Goal: Transaction & Acquisition: Purchase product/service

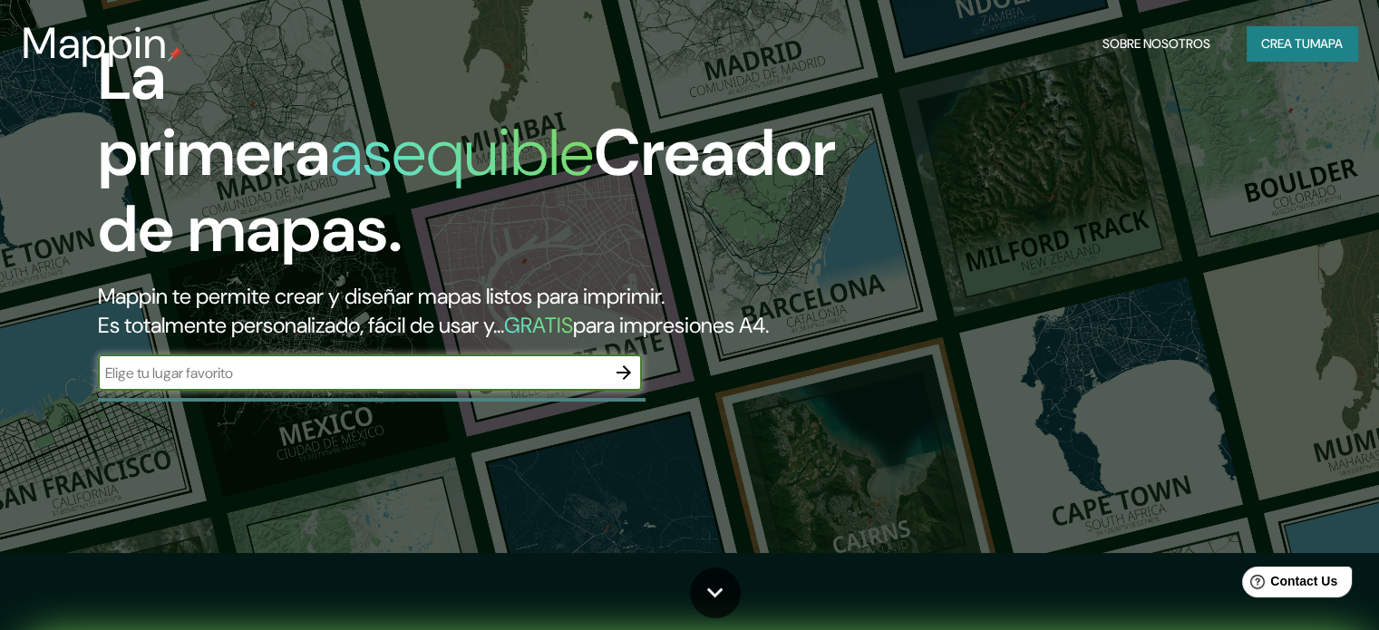
scroll to position [91, 0]
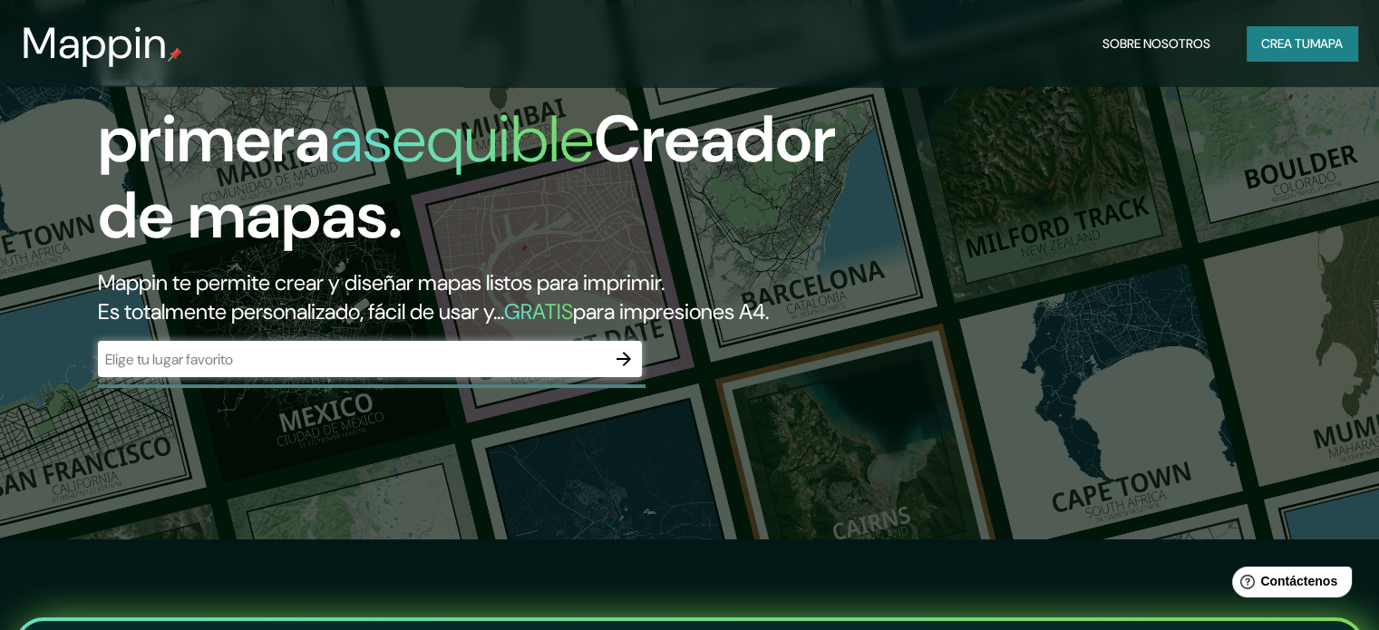
click at [222, 377] on div "​" at bounding box center [370, 359] width 544 height 36
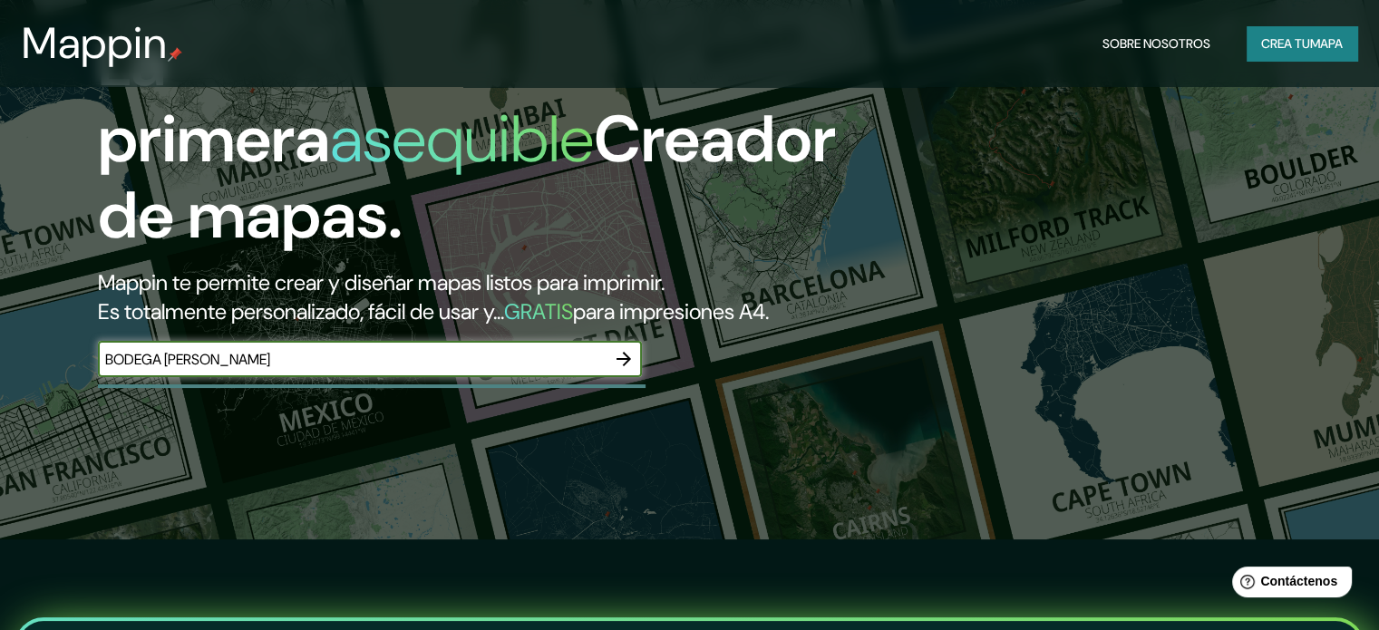
type input "BODEGA [PERSON_NAME]"
click at [634, 370] on icon "button" at bounding box center [624, 359] width 22 height 22
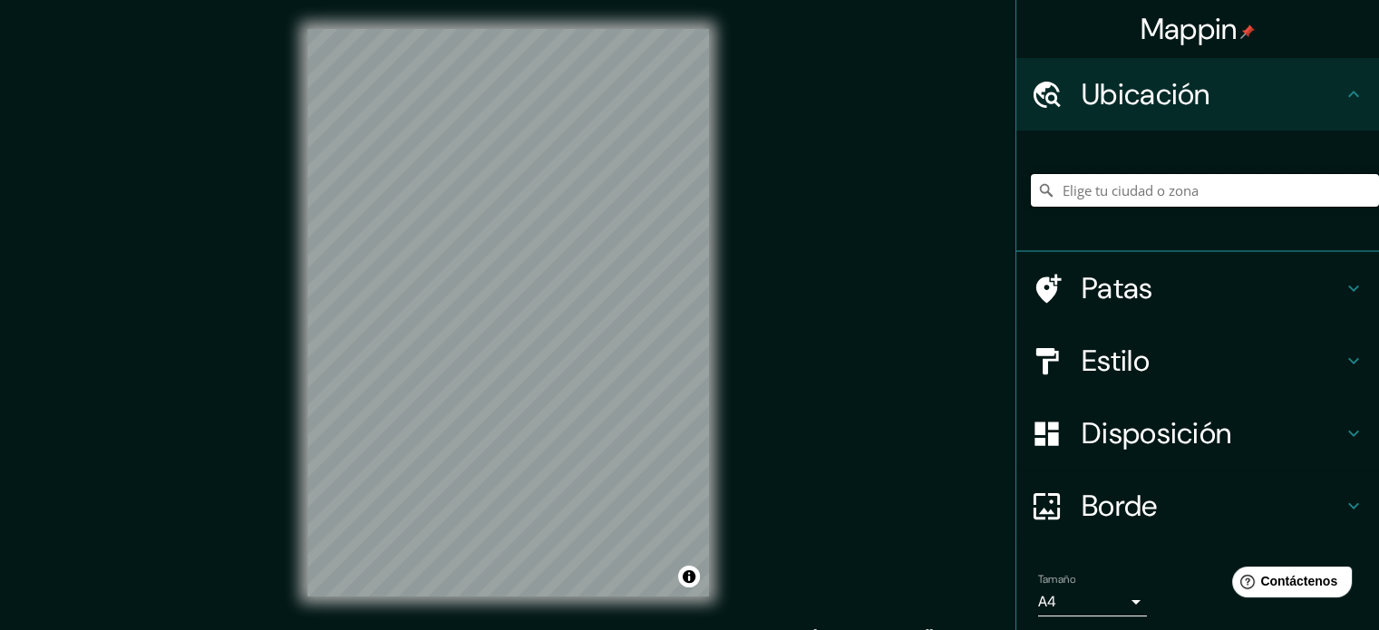
click at [1105, 193] on input "Elige tu ciudad o zona" at bounding box center [1205, 190] width 348 height 33
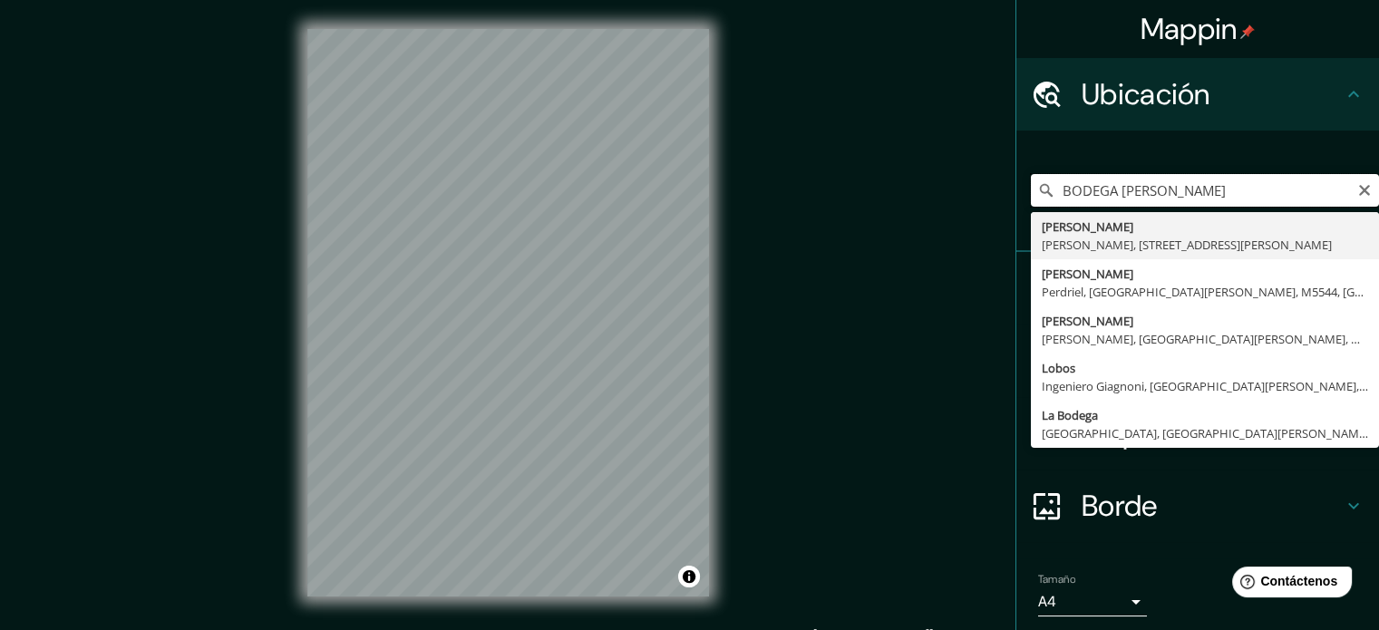
drag, startPoint x: 1103, startPoint y: 191, endPoint x: 1043, endPoint y: 191, distance: 59.9
click at [1043, 191] on input "BODEGA [PERSON_NAME]" at bounding box center [1205, 190] width 348 height 33
click at [1259, 193] on input "BODEGA [PERSON_NAME]" at bounding box center [1205, 190] width 348 height 33
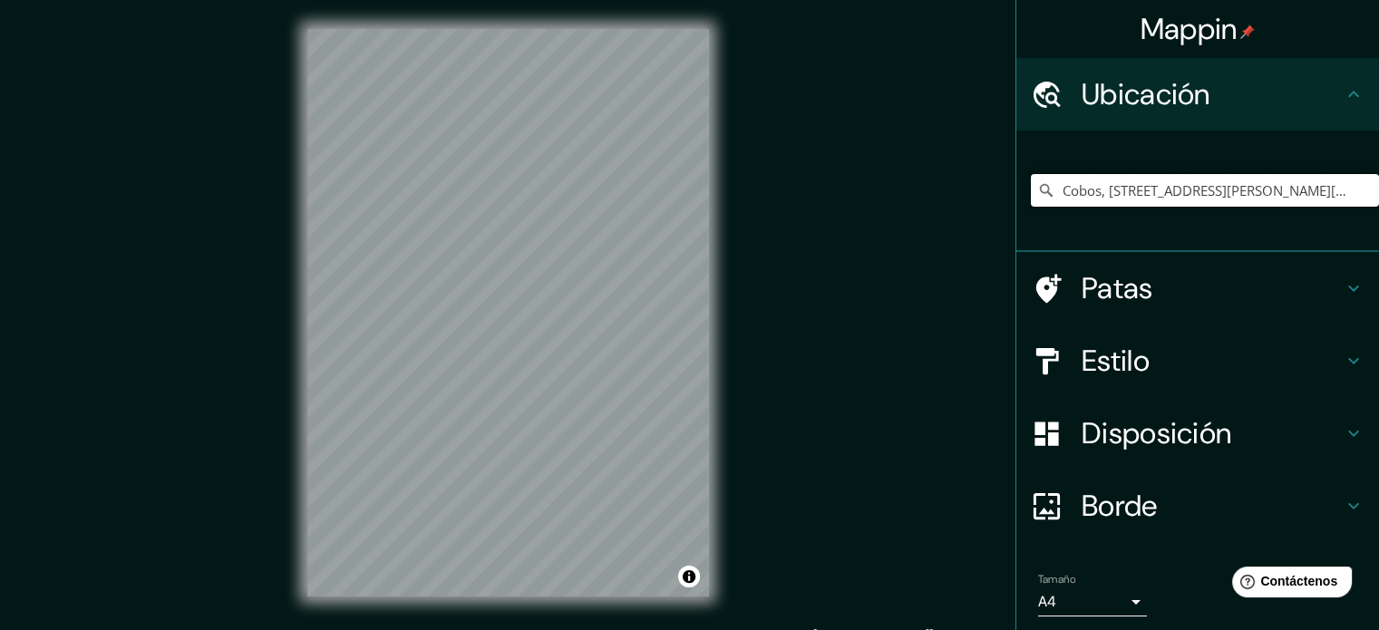
type input "Cobos, [STREET_ADDRESS][PERSON_NAME][PERSON_NAME]"
click at [1119, 358] on font "Estilo" at bounding box center [1116, 361] width 68 height 38
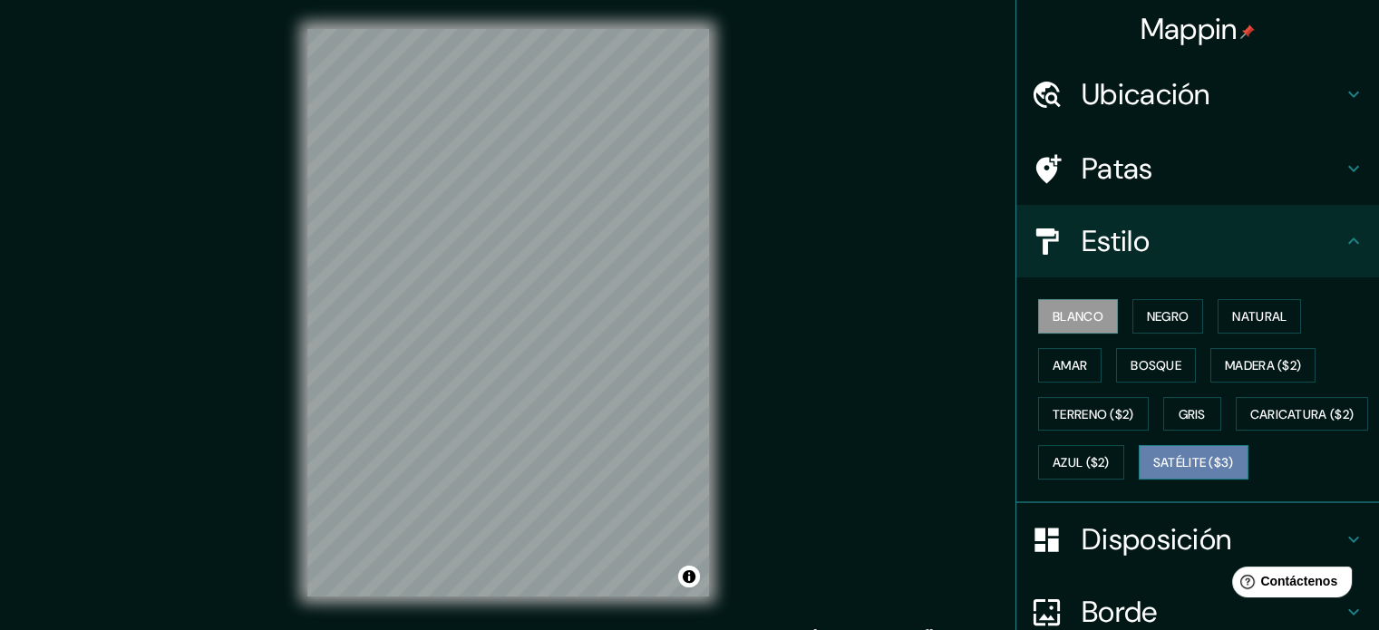
click at [1154, 472] on font "Satélite ($3)" at bounding box center [1194, 463] width 81 height 16
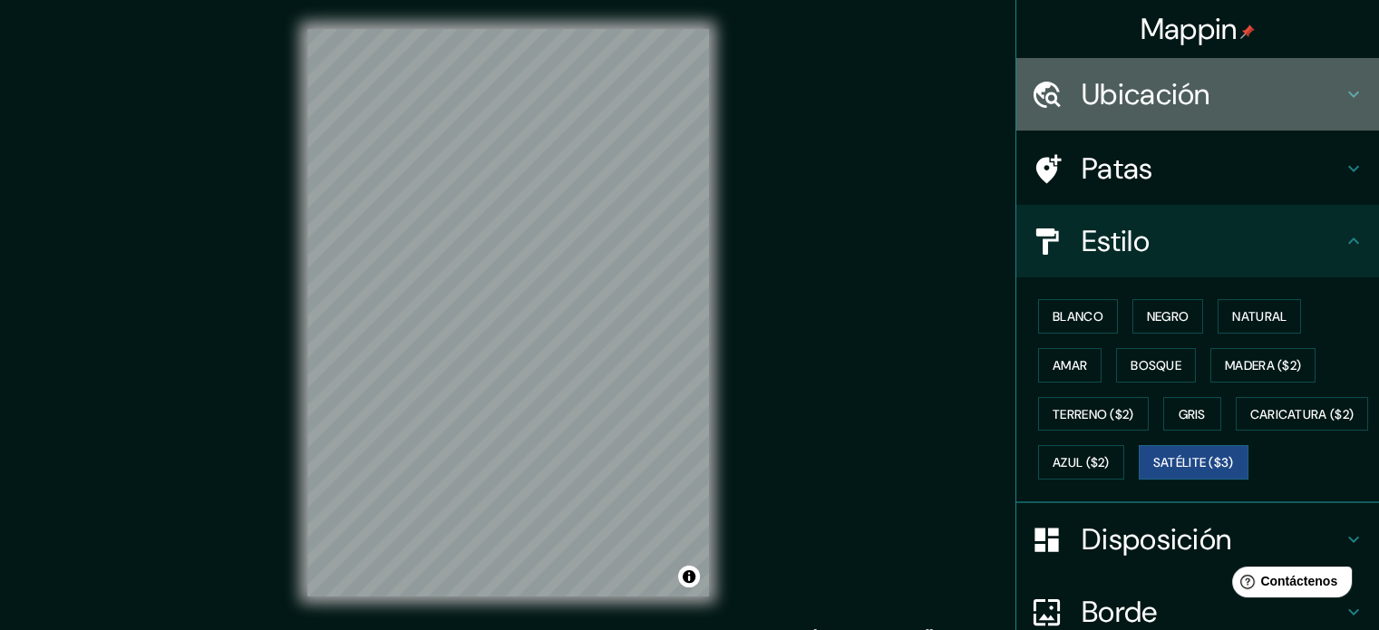
click at [1223, 83] on h4 "Ubicación" at bounding box center [1212, 94] width 261 height 36
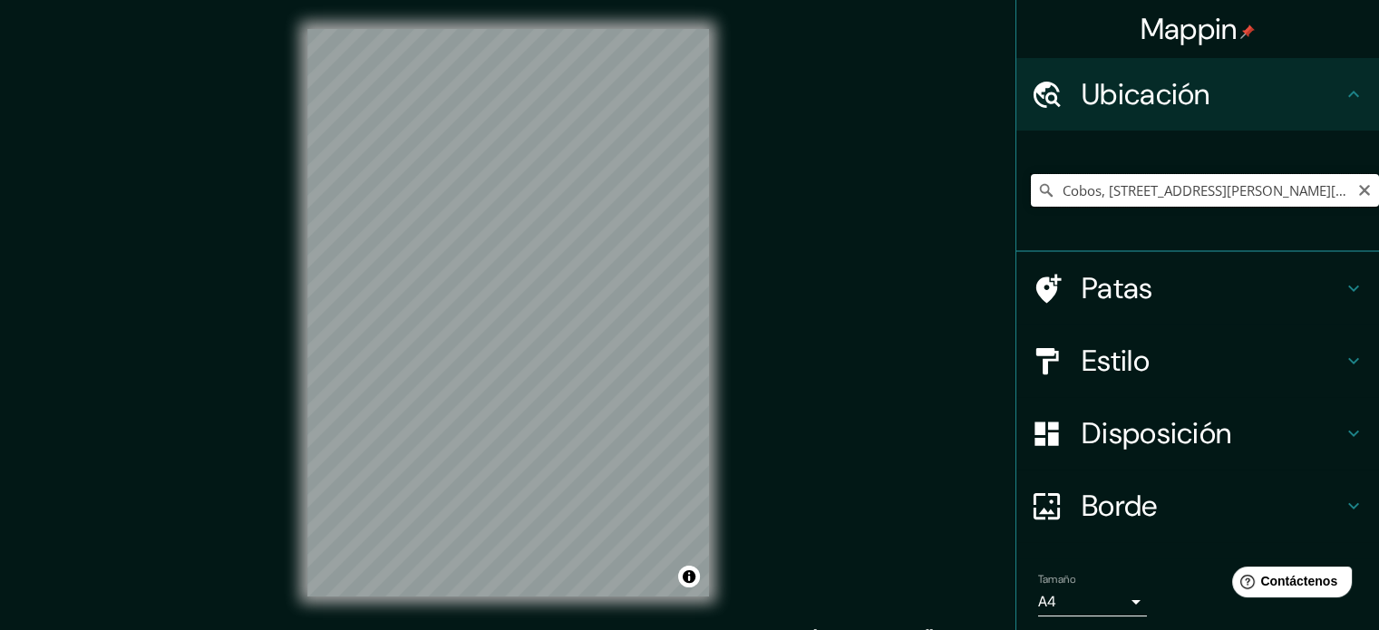
click at [1156, 187] on input "Cobos, [STREET_ADDRESS][PERSON_NAME][PERSON_NAME]" at bounding box center [1205, 190] width 348 height 33
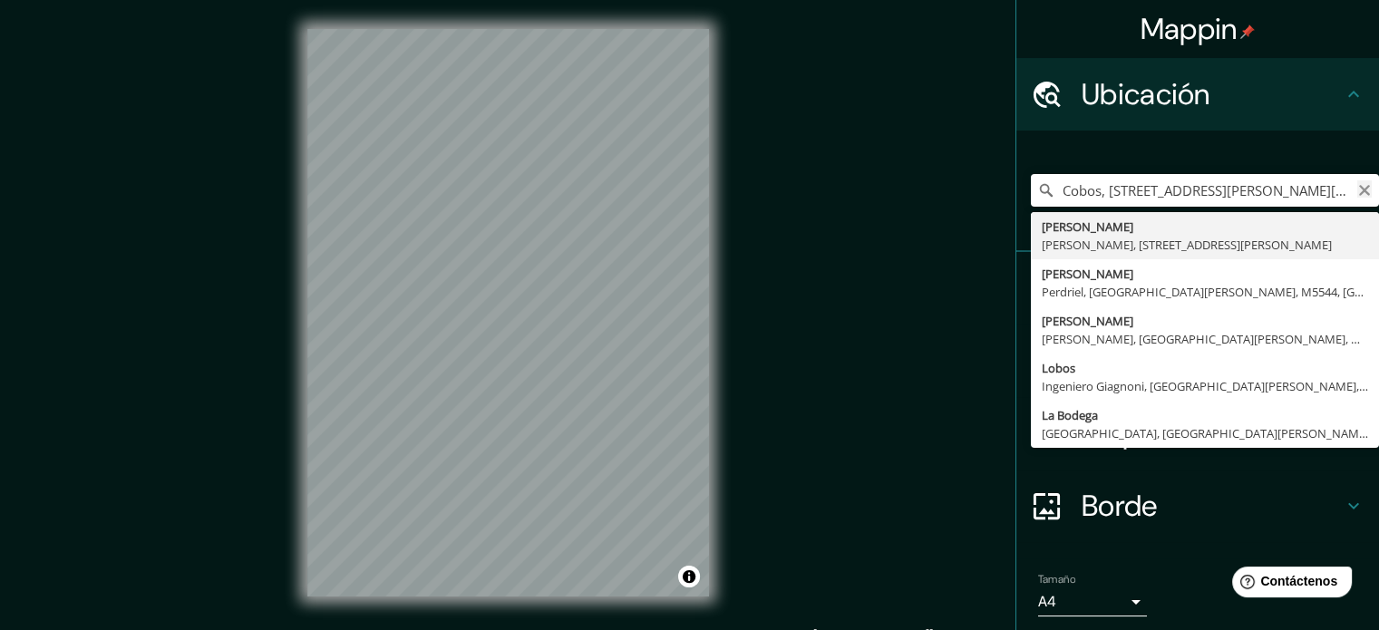
click at [1358, 191] on icon "Claro" at bounding box center [1365, 190] width 15 height 15
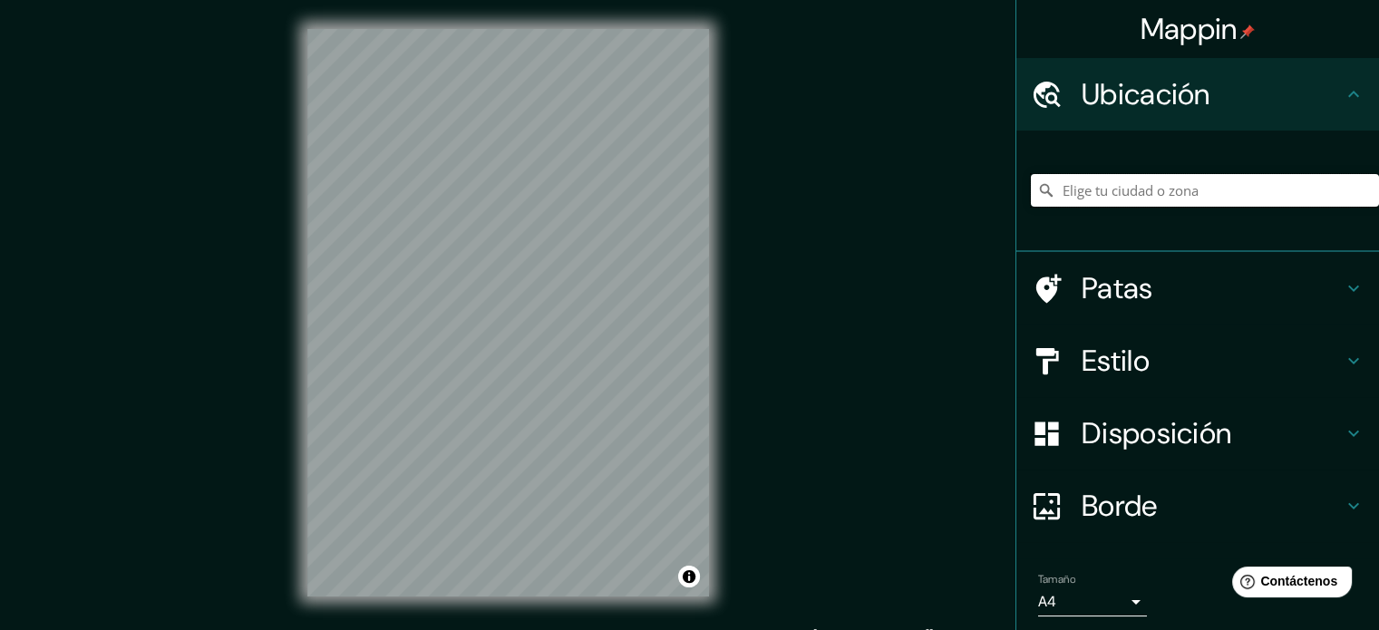
paste input "S/N y RN7, [PERSON_NAME][GEOGRAPHIC_DATA][PERSON_NAME], [GEOGRAPHIC_DATA]"
type input "[GEOGRAPHIC_DATA], [GEOGRAPHIC_DATA], [GEOGRAPHIC_DATA]"
click at [1359, 186] on icon "Claro" at bounding box center [1364, 190] width 11 height 11
click at [1157, 193] on input "Elige tu ciudad o zona" at bounding box center [1205, 190] width 348 height 33
paste input "S/N y RN7, [PERSON_NAME][GEOGRAPHIC_DATA][PERSON_NAME], [GEOGRAPHIC_DATA]"
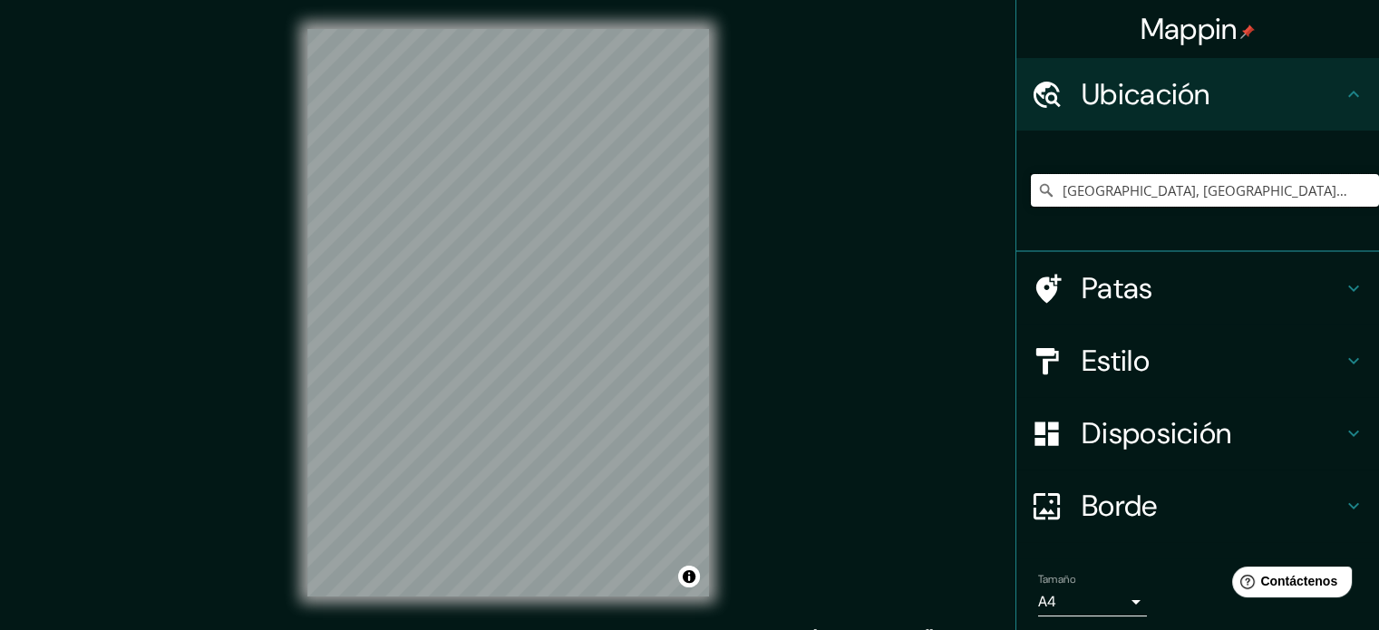
type input "[GEOGRAPHIC_DATA], [GEOGRAPHIC_DATA], [GEOGRAPHIC_DATA]"
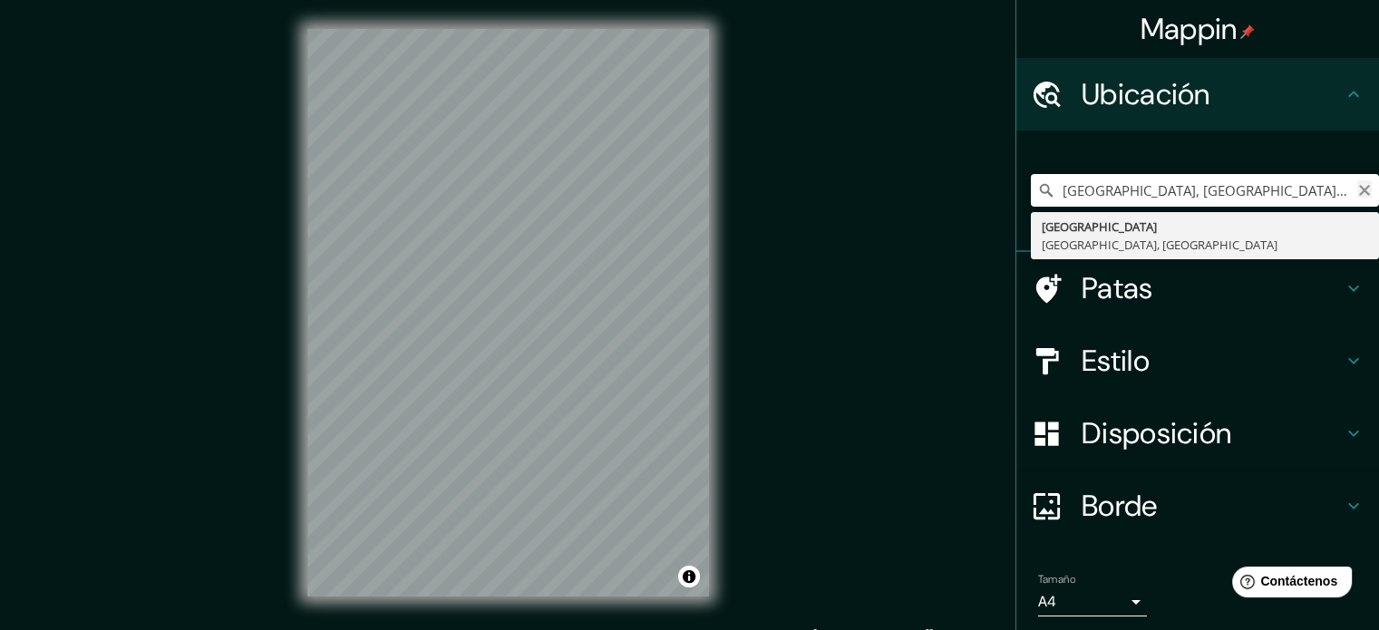
click at [1359, 191] on icon "Claro" at bounding box center [1364, 190] width 11 height 11
type input "Lunlunta, [GEOGRAPHIC_DATA][PERSON_NAME], [GEOGRAPHIC_DATA]"
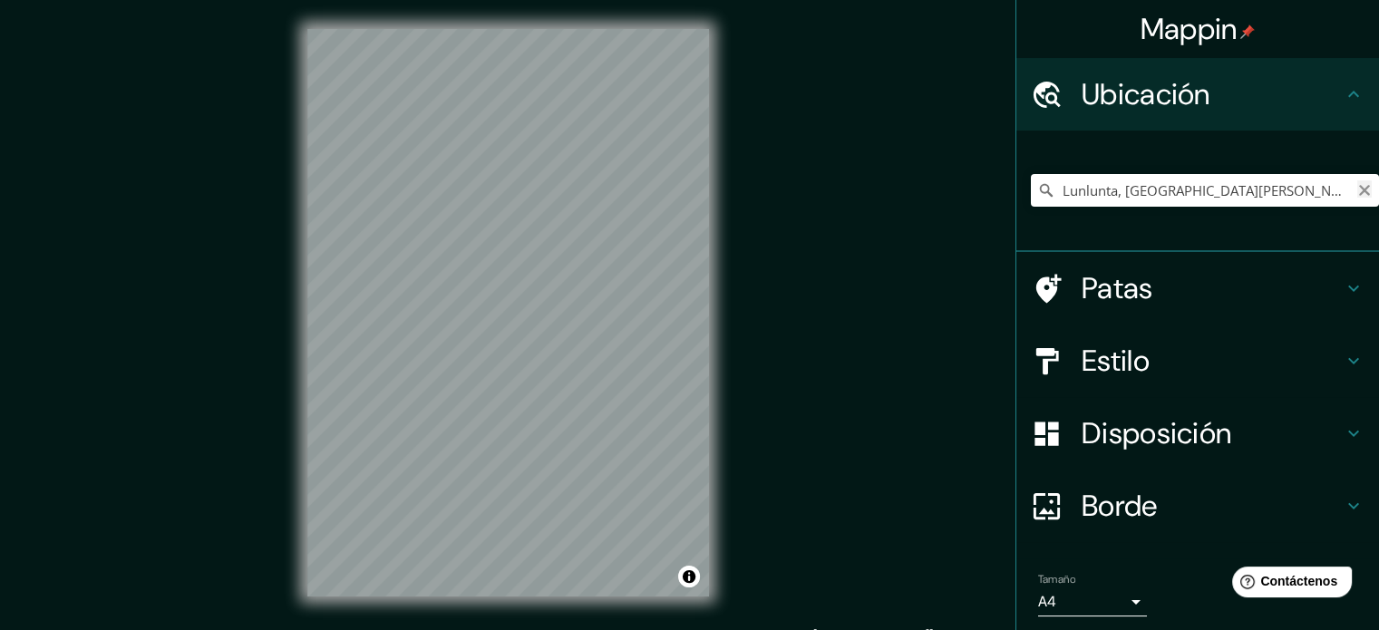
click at [1358, 190] on icon "Claro" at bounding box center [1365, 190] width 15 height 15
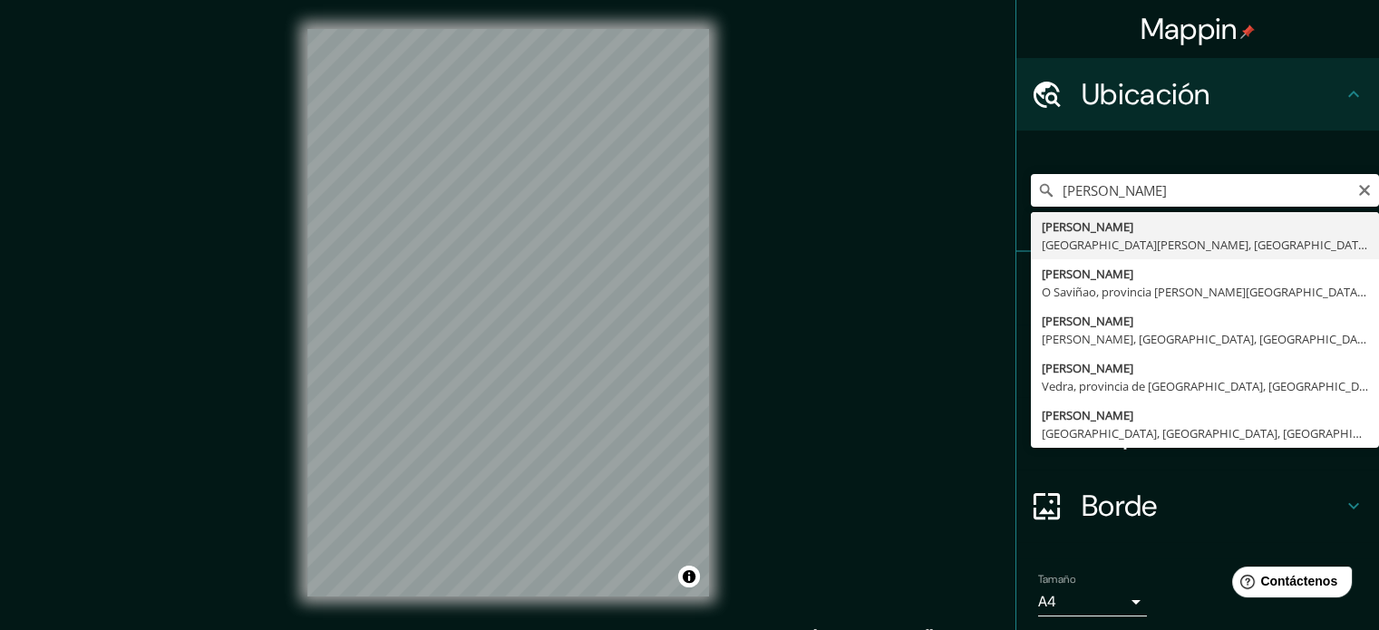
type input "[PERSON_NAME], [GEOGRAPHIC_DATA][PERSON_NAME], [GEOGRAPHIC_DATA]"
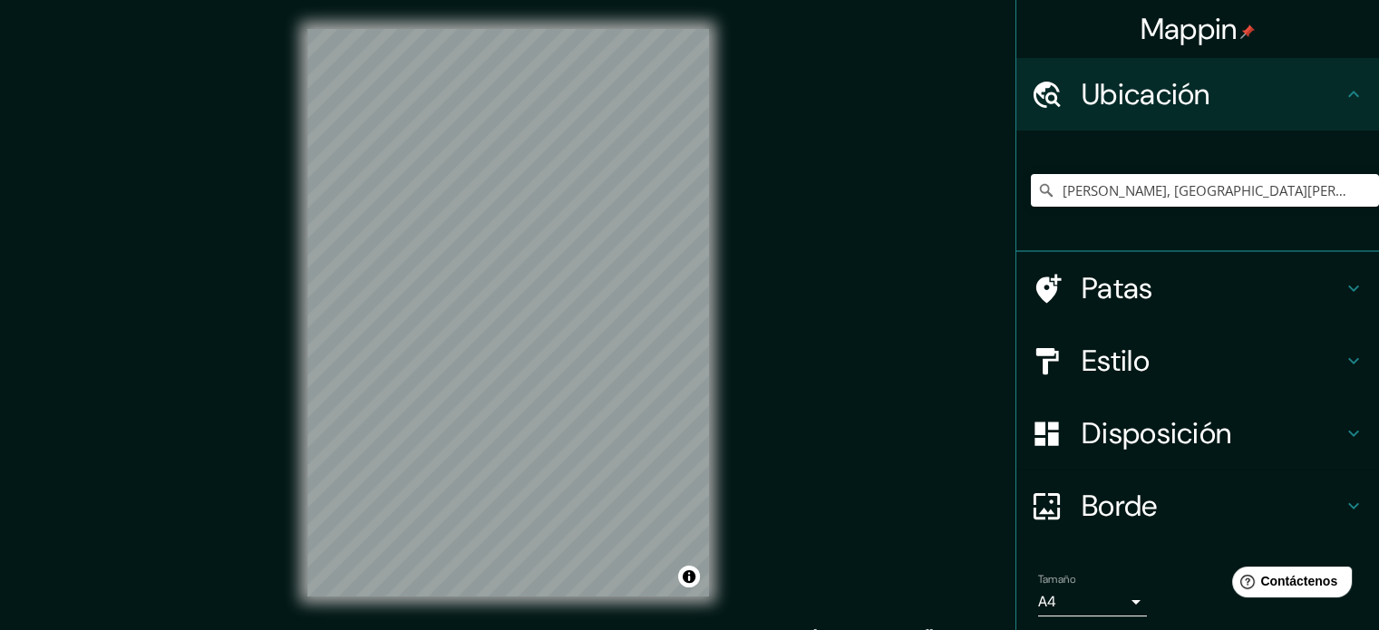
click at [1128, 344] on font "Estilo" at bounding box center [1116, 361] width 68 height 38
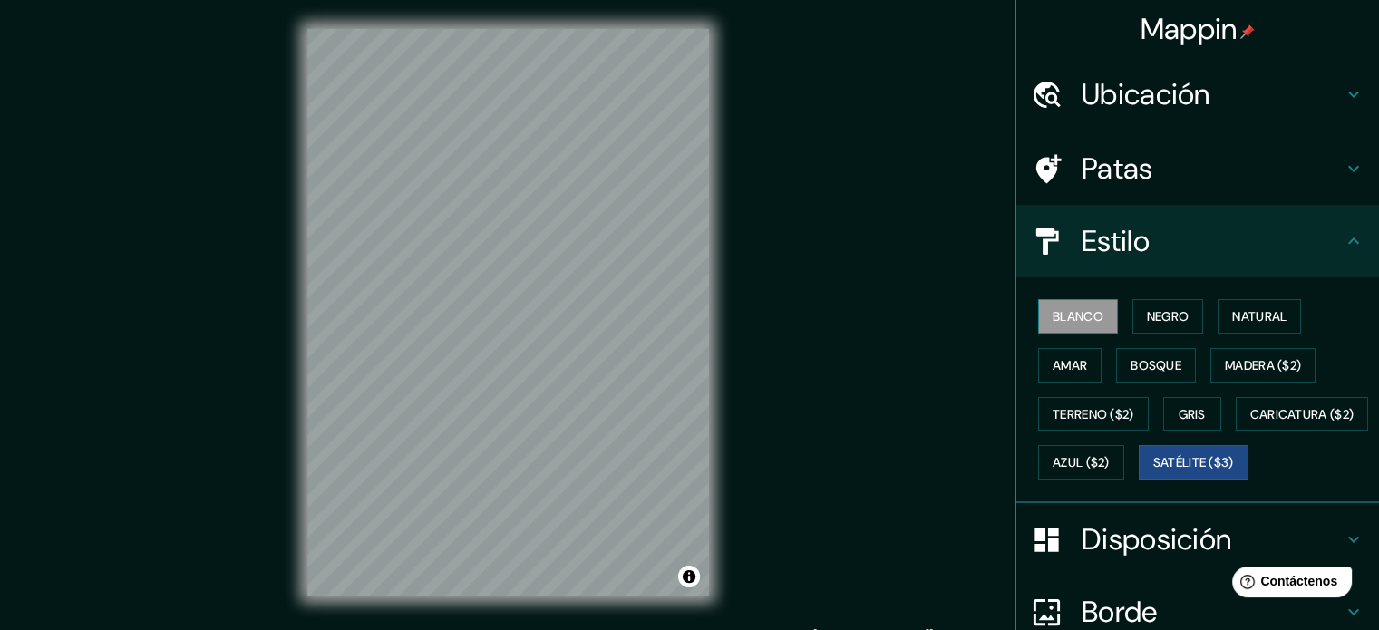
click at [1068, 326] on font "Blanco" at bounding box center [1078, 317] width 51 height 24
click at [1166, 320] on font "Negro" at bounding box center [1168, 316] width 43 height 16
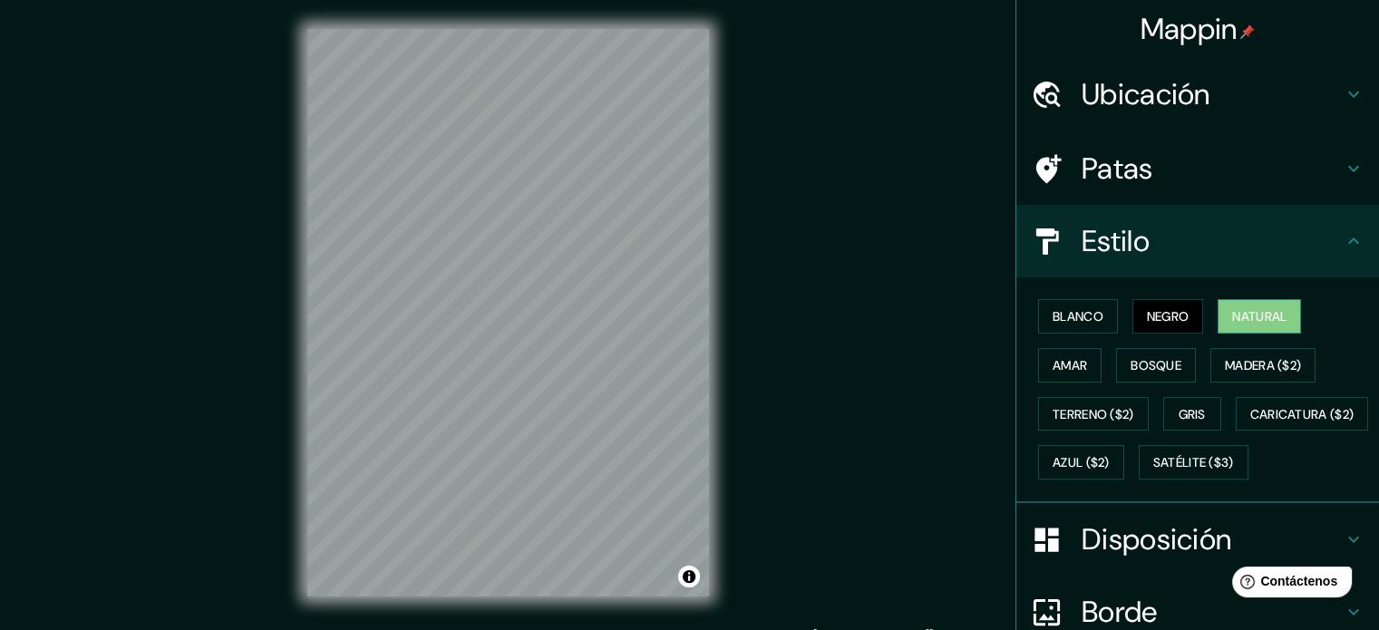
click at [1236, 311] on font "Natural" at bounding box center [1259, 316] width 54 height 16
click at [1056, 369] on font "Amar" at bounding box center [1070, 365] width 34 height 16
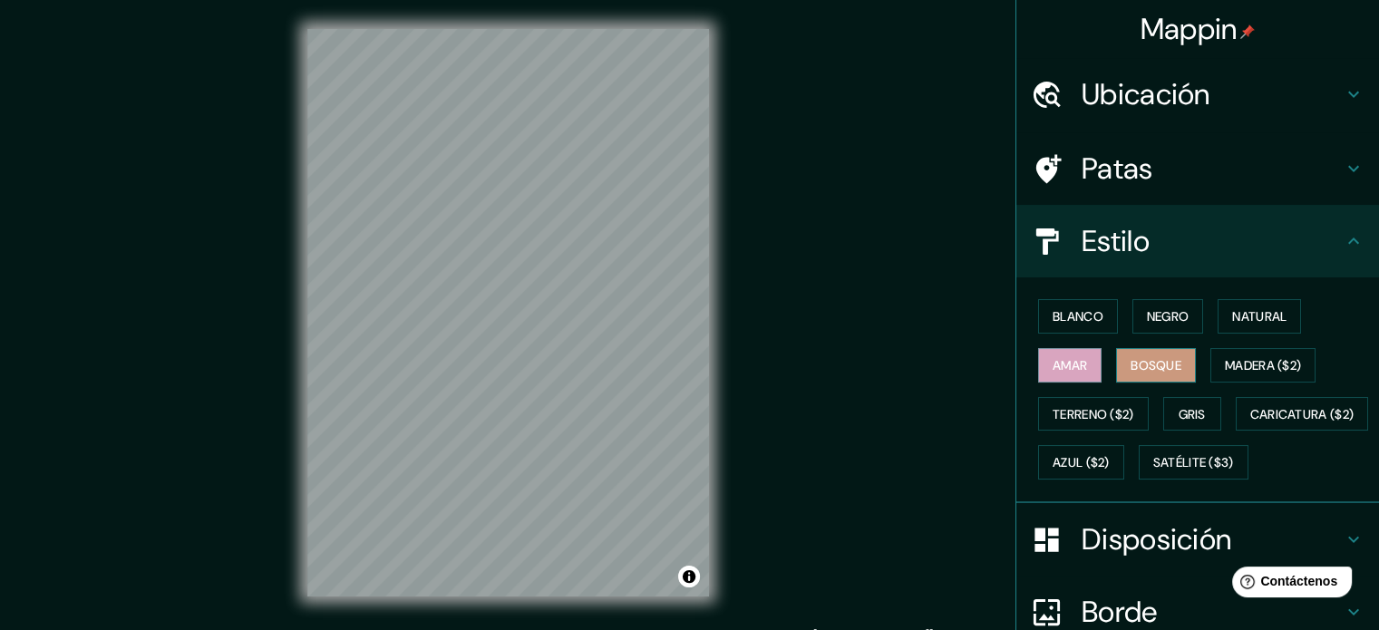
click at [1131, 363] on font "Bosque" at bounding box center [1156, 365] width 51 height 16
click at [1086, 408] on font "Terreno ($2)" at bounding box center [1094, 414] width 82 height 16
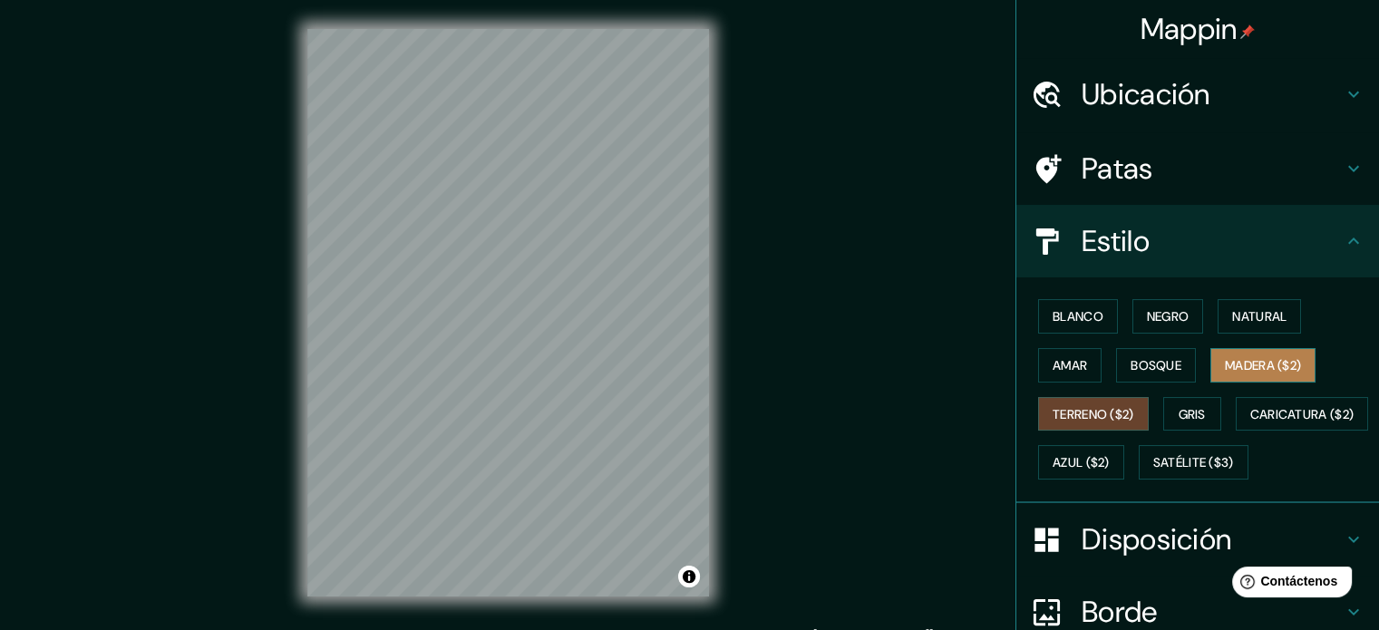
click at [1236, 349] on button "Madera ($2)" at bounding box center [1263, 365] width 105 height 34
click at [1083, 406] on font "Terreno ($2)" at bounding box center [1094, 414] width 82 height 16
click at [1179, 410] on font "Gris" at bounding box center [1192, 414] width 27 height 16
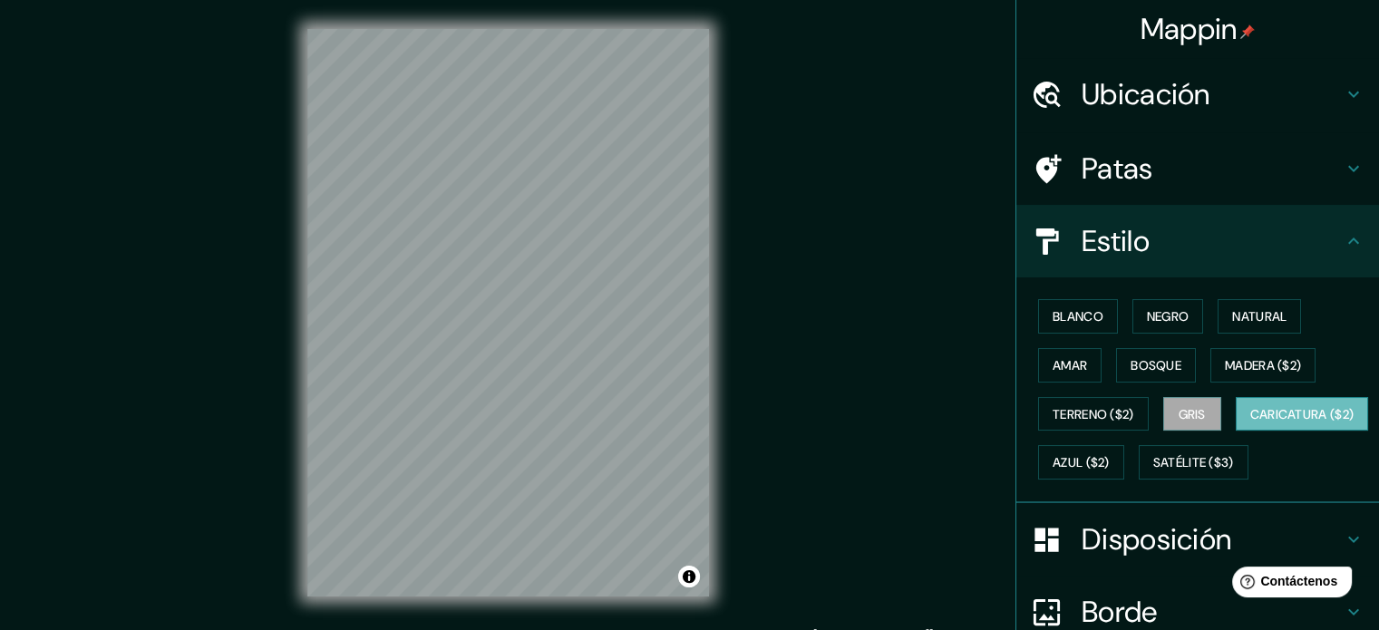
click at [1251, 423] on font "Caricatura ($2)" at bounding box center [1303, 414] width 104 height 16
click at [1110, 455] on font "Azul ($2)" at bounding box center [1081, 463] width 57 height 16
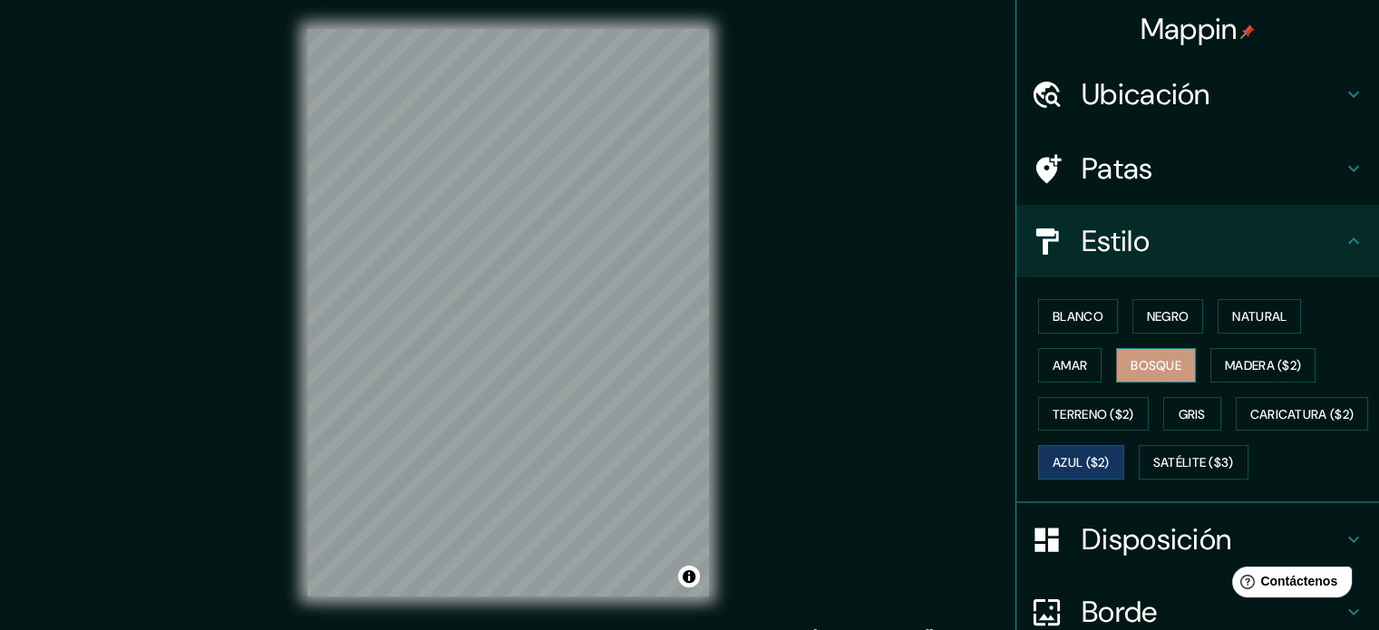
click at [1161, 357] on font "Bosque" at bounding box center [1156, 365] width 51 height 16
click at [1154, 472] on font "Satélite ($3)" at bounding box center [1194, 463] width 81 height 16
click at [1110, 467] on font "Azul ($2)" at bounding box center [1081, 463] width 57 height 16
click at [1131, 362] on font "Bosque" at bounding box center [1156, 365] width 51 height 16
click at [1154, 472] on font "Satélite ($3)" at bounding box center [1194, 463] width 81 height 16
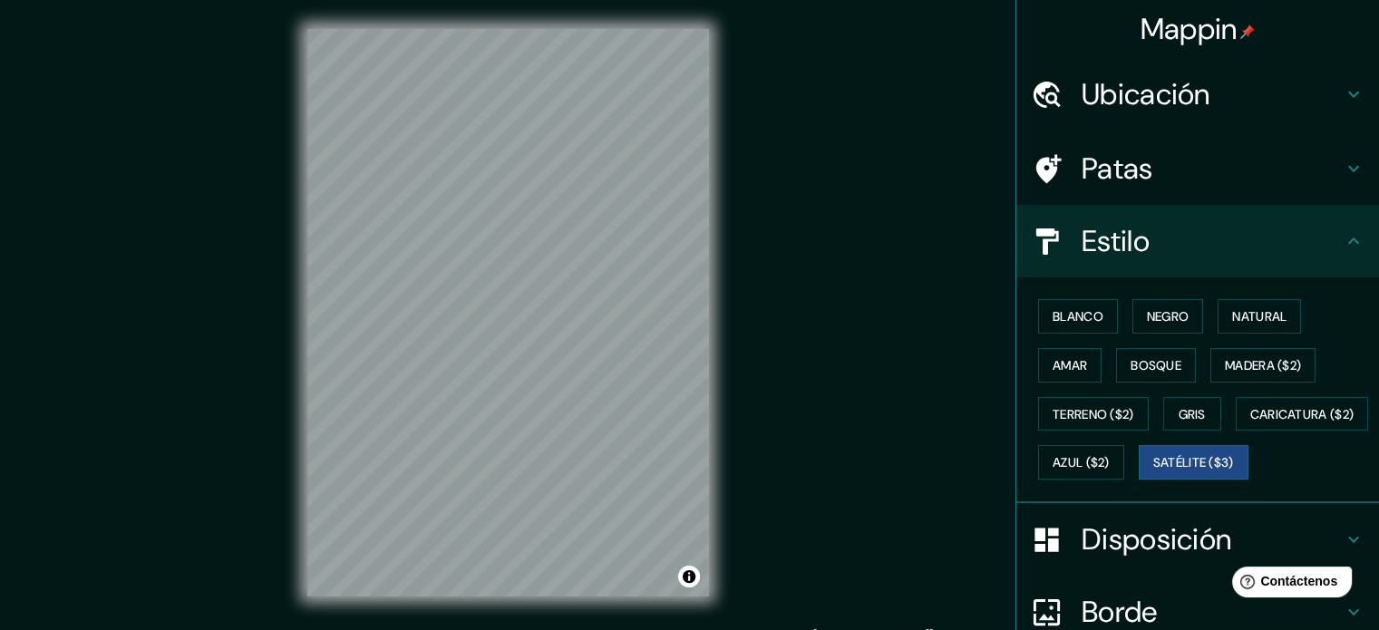
click at [1100, 559] on font "Disposición" at bounding box center [1157, 540] width 150 height 38
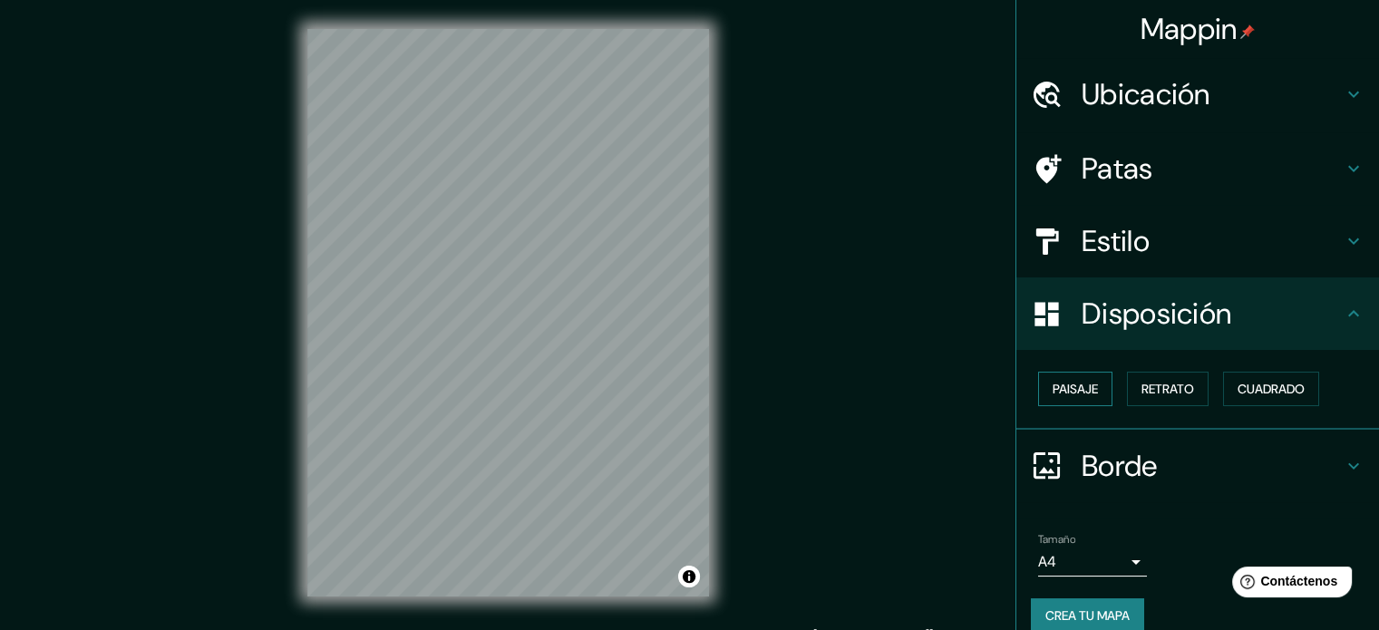
click at [1085, 396] on font "Paisaje" at bounding box center [1075, 389] width 45 height 24
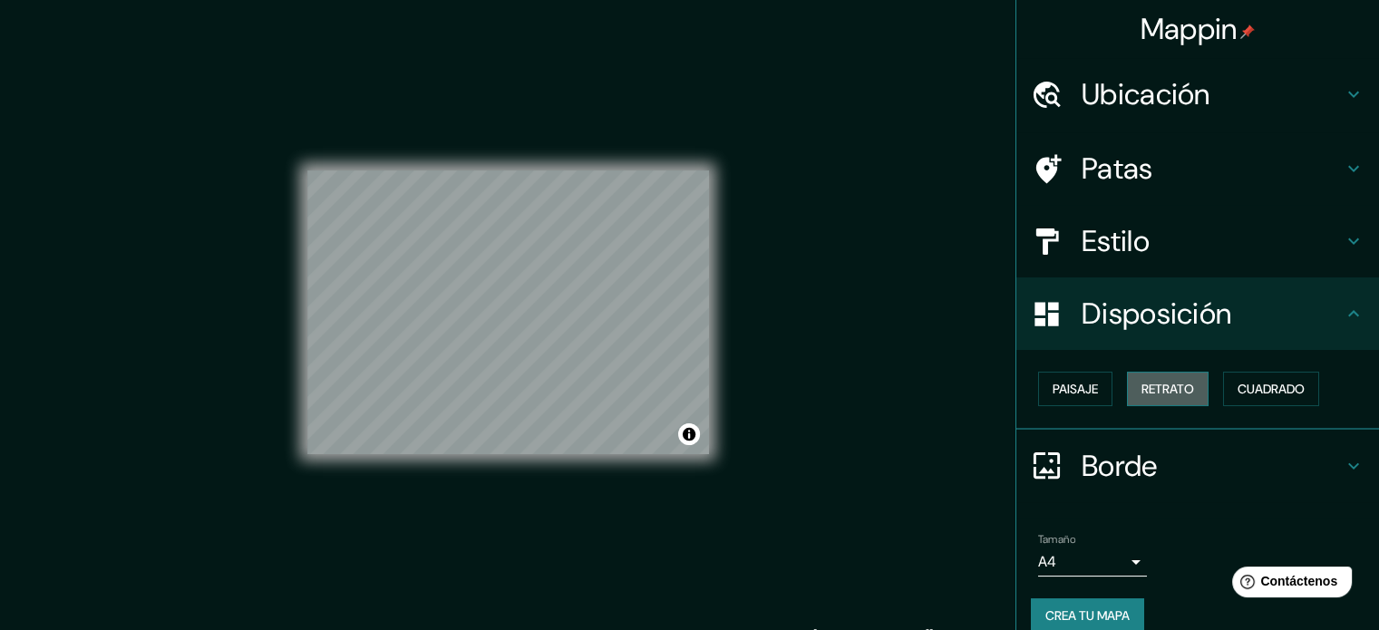
click at [1160, 391] on font "Retrato" at bounding box center [1168, 389] width 53 height 16
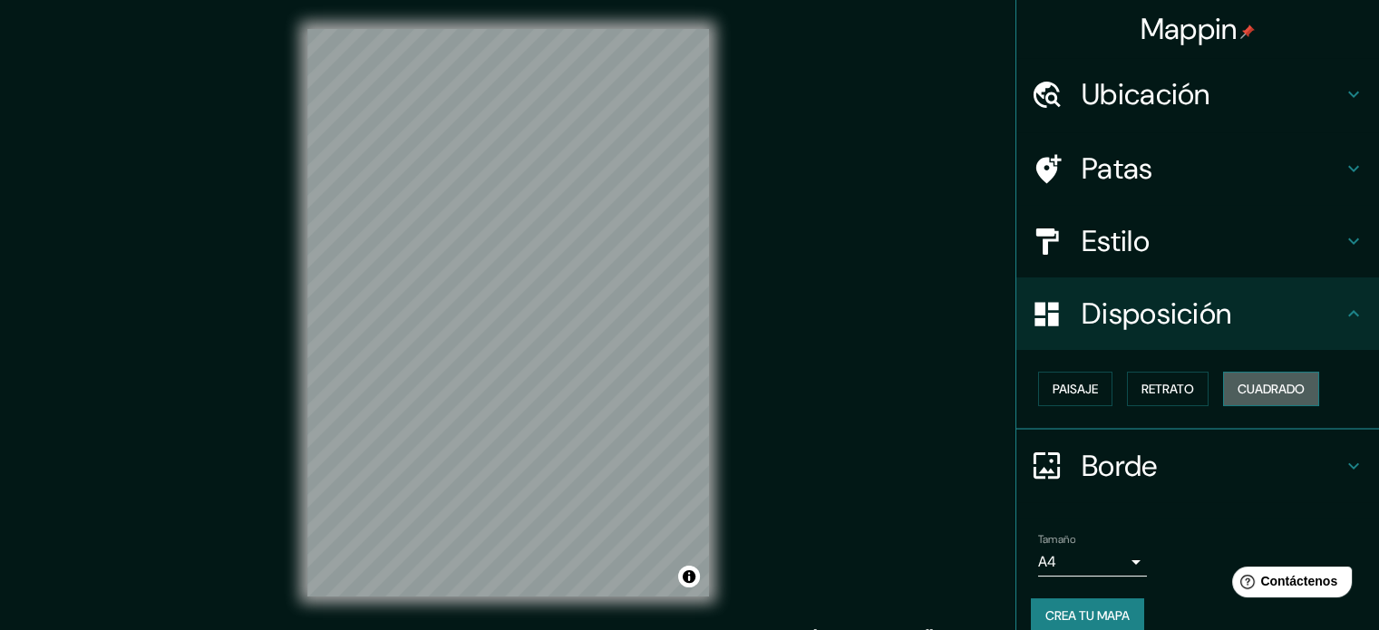
click at [1238, 377] on font "Cuadrado" at bounding box center [1271, 389] width 67 height 24
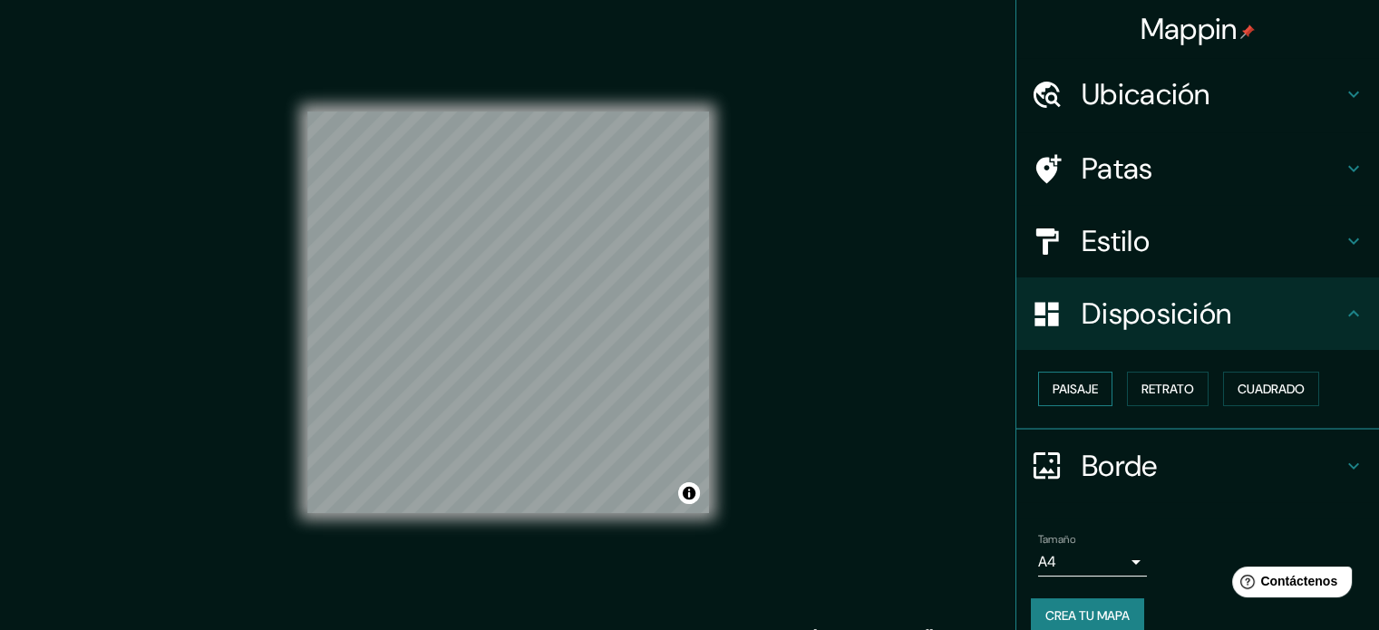
click at [1056, 394] on font "Paisaje" at bounding box center [1075, 389] width 45 height 16
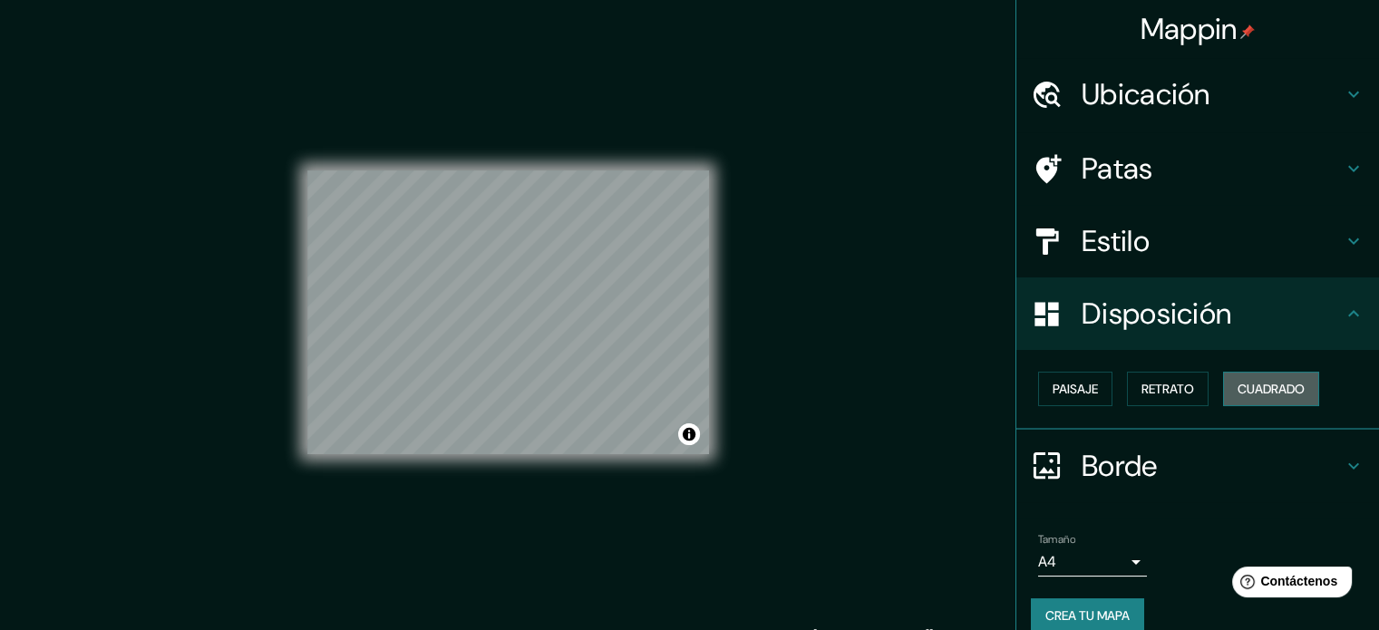
click at [1238, 384] on font "Cuadrado" at bounding box center [1271, 389] width 67 height 16
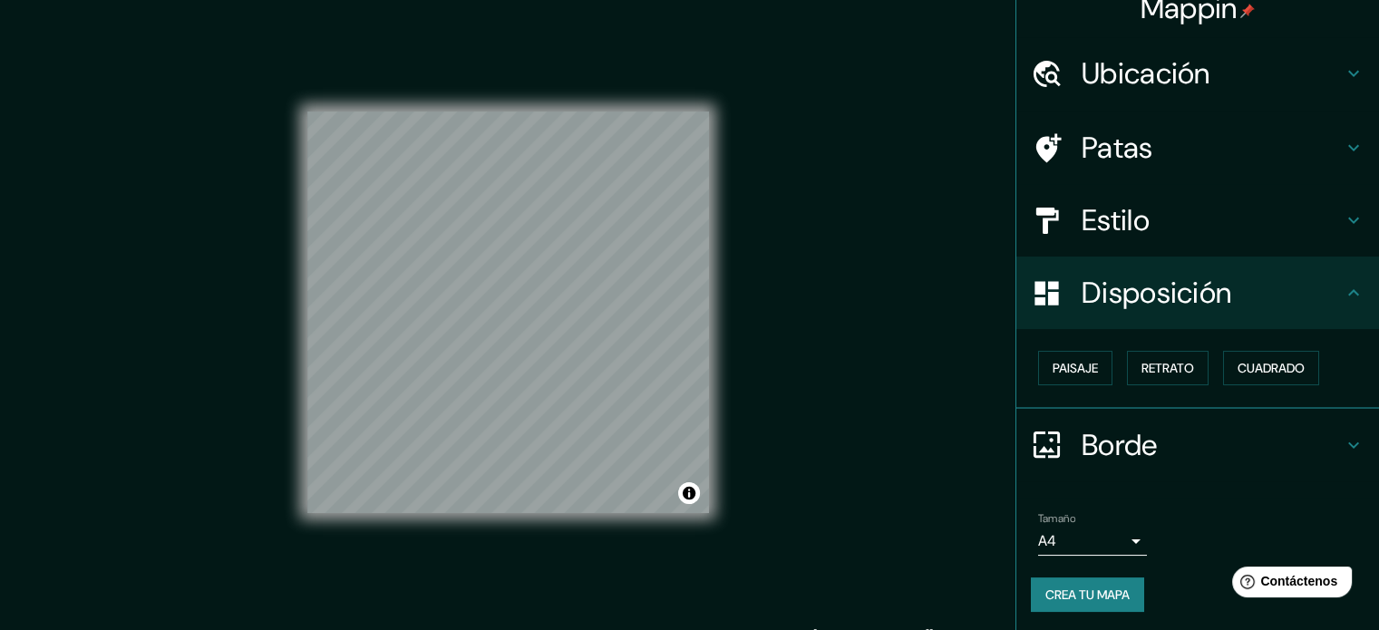
scroll to position [22, 0]
click at [1115, 538] on body "Mappin Ubicación [PERSON_NAME], [GEOGRAPHIC_DATA][PERSON_NAME], [GEOGRAPHIC_DAT…" at bounding box center [689, 315] width 1379 height 630
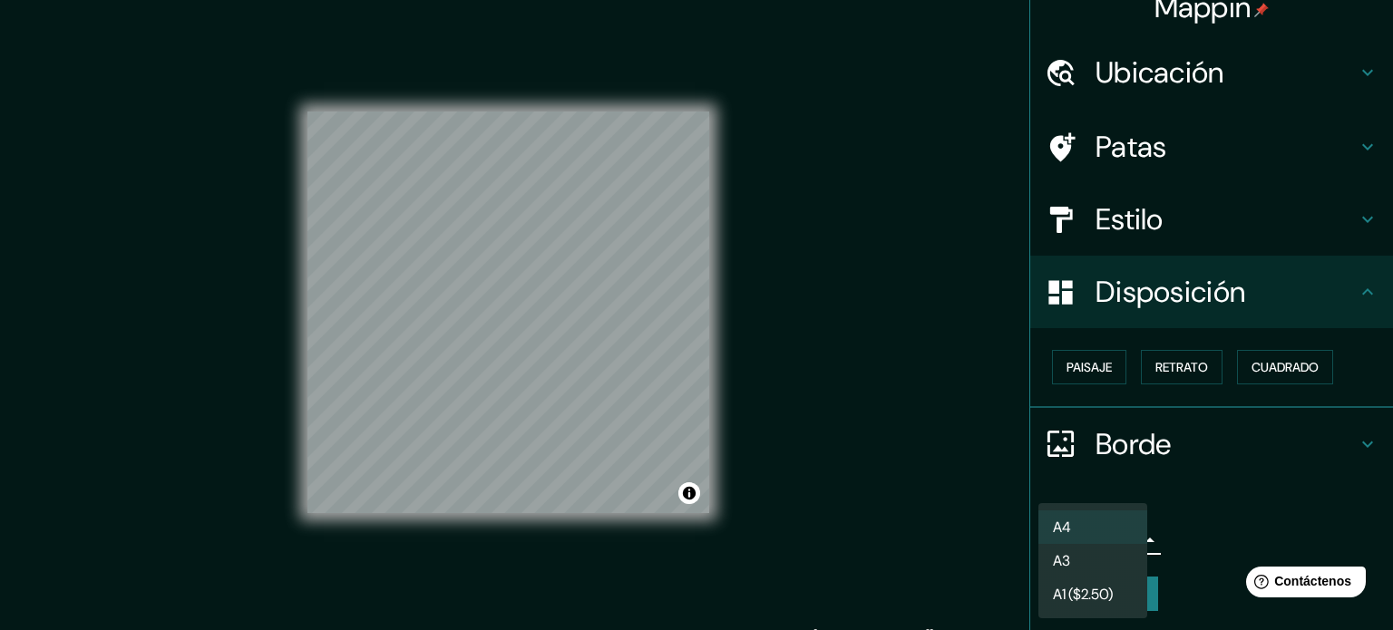
click at [1191, 493] on div at bounding box center [696, 315] width 1393 height 630
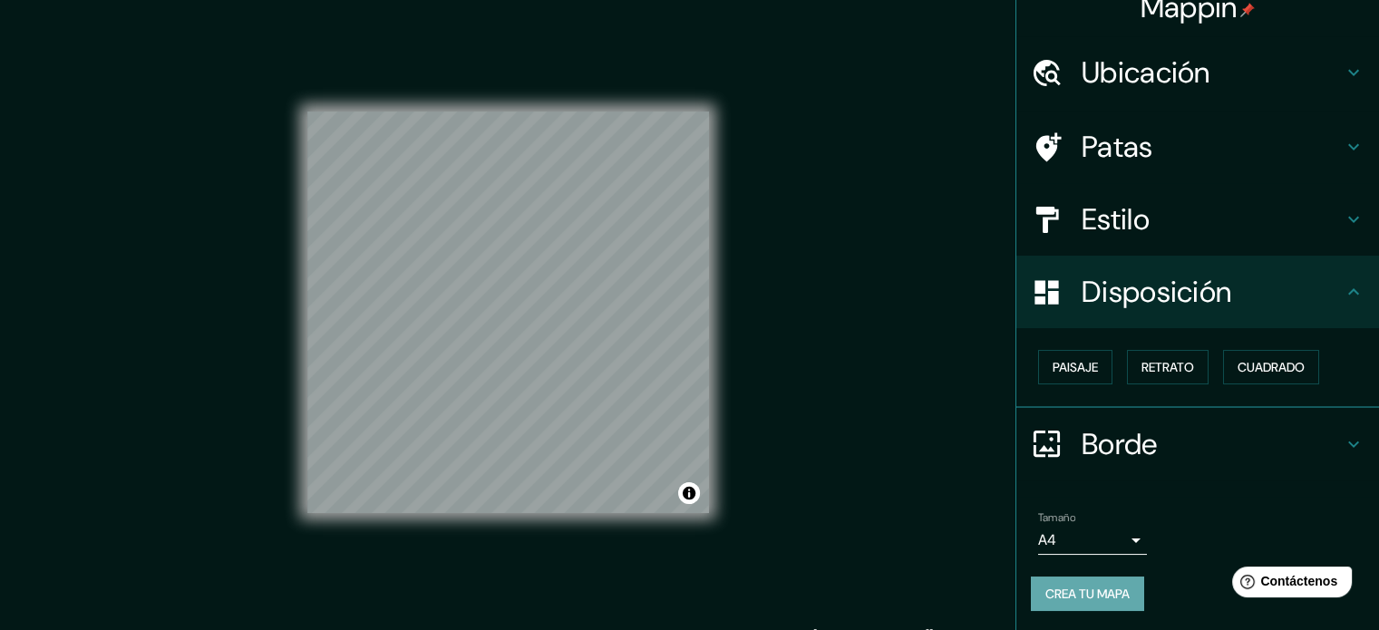
click at [1078, 588] on font "Crea tu mapa" at bounding box center [1088, 594] width 84 height 16
click at [1084, 589] on font "Crea tu mapa" at bounding box center [1088, 594] width 84 height 16
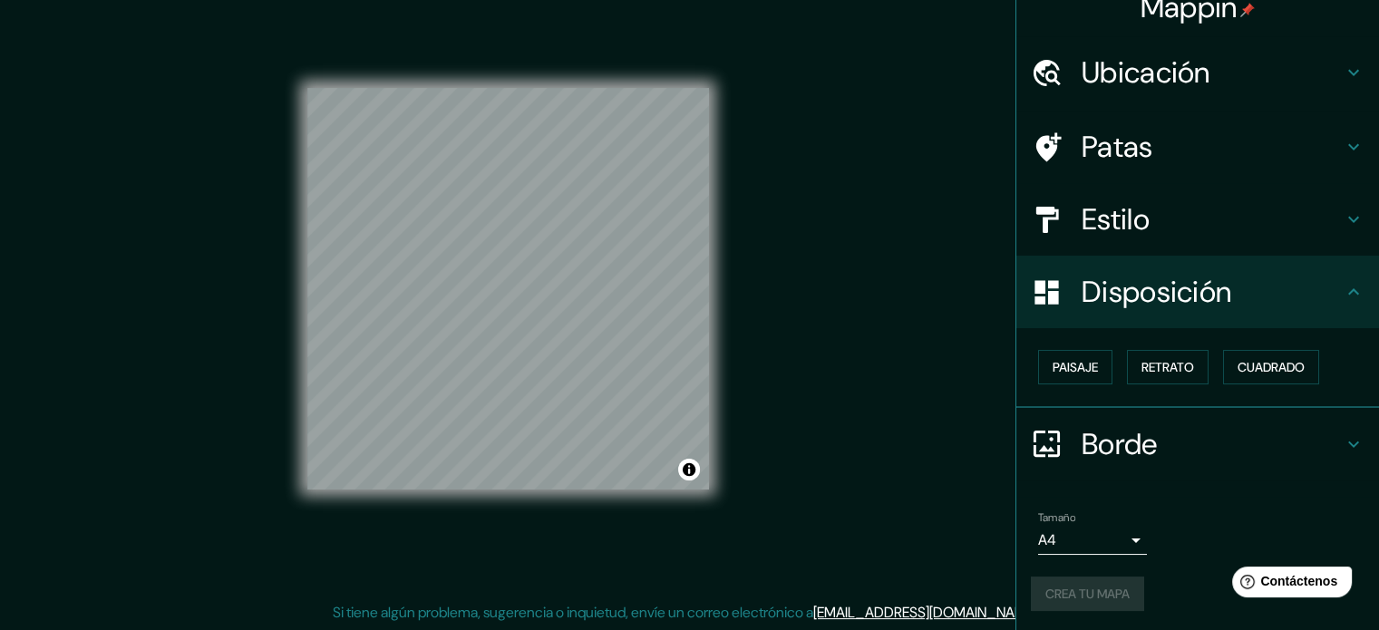
click at [1164, 434] on h4 "Borde" at bounding box center [1212, 444] width 261 height 36
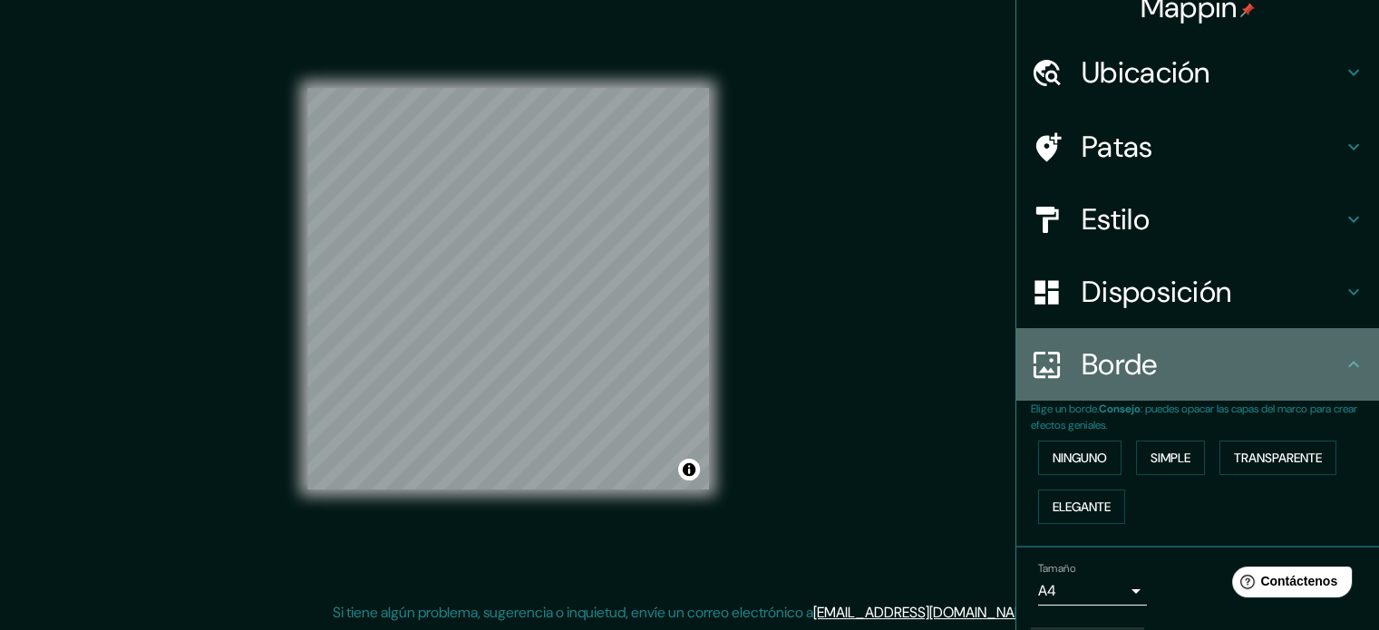
click at [1343, 362] on icon at bounding box center [1354, 365] width 22 height 22
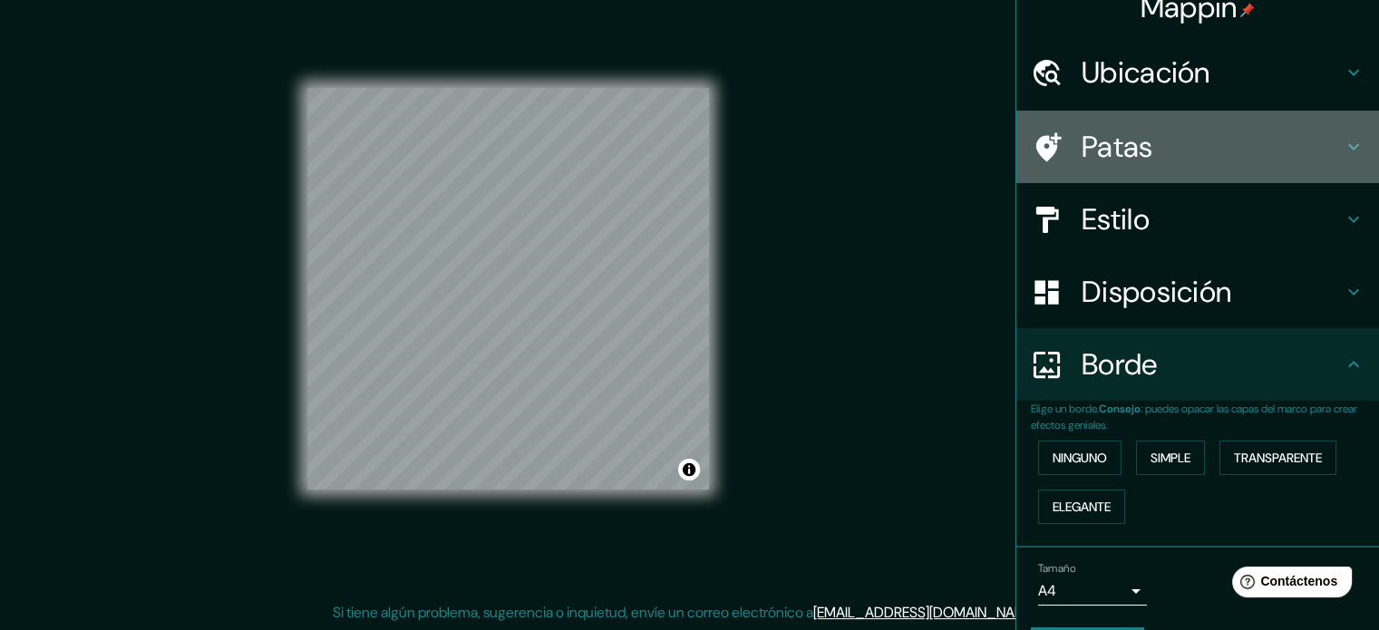
click at [1170, 141] on h4 "Patas" at bounding box center [1212, 147] width 261 height 36
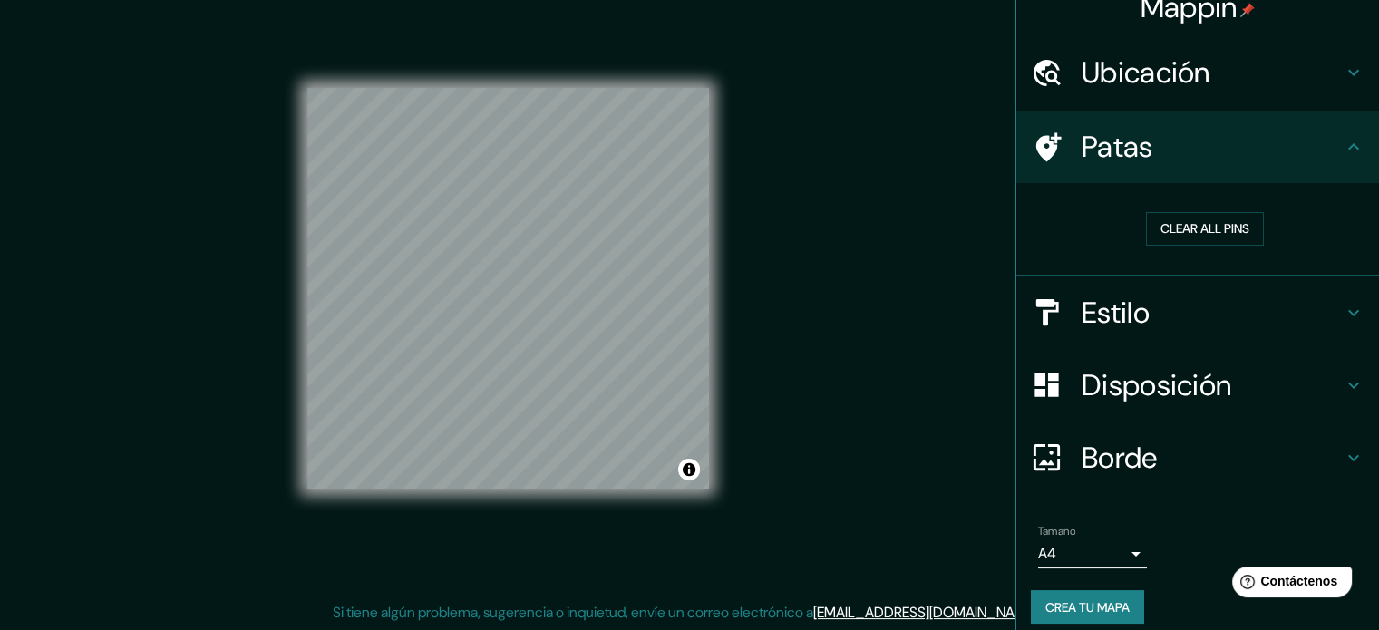
click at [1163, 90] on font "Ubicación" at bounding box center [1146, 73] width 129 height 38
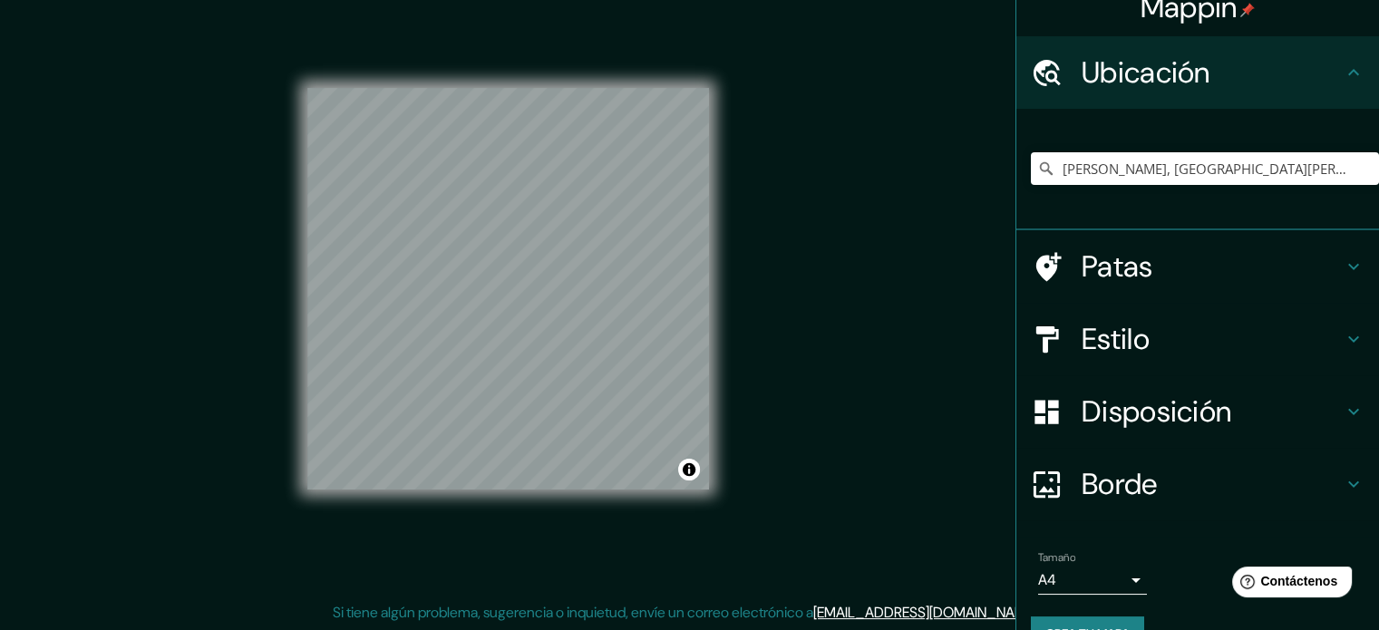
scroll to position [63, 0]
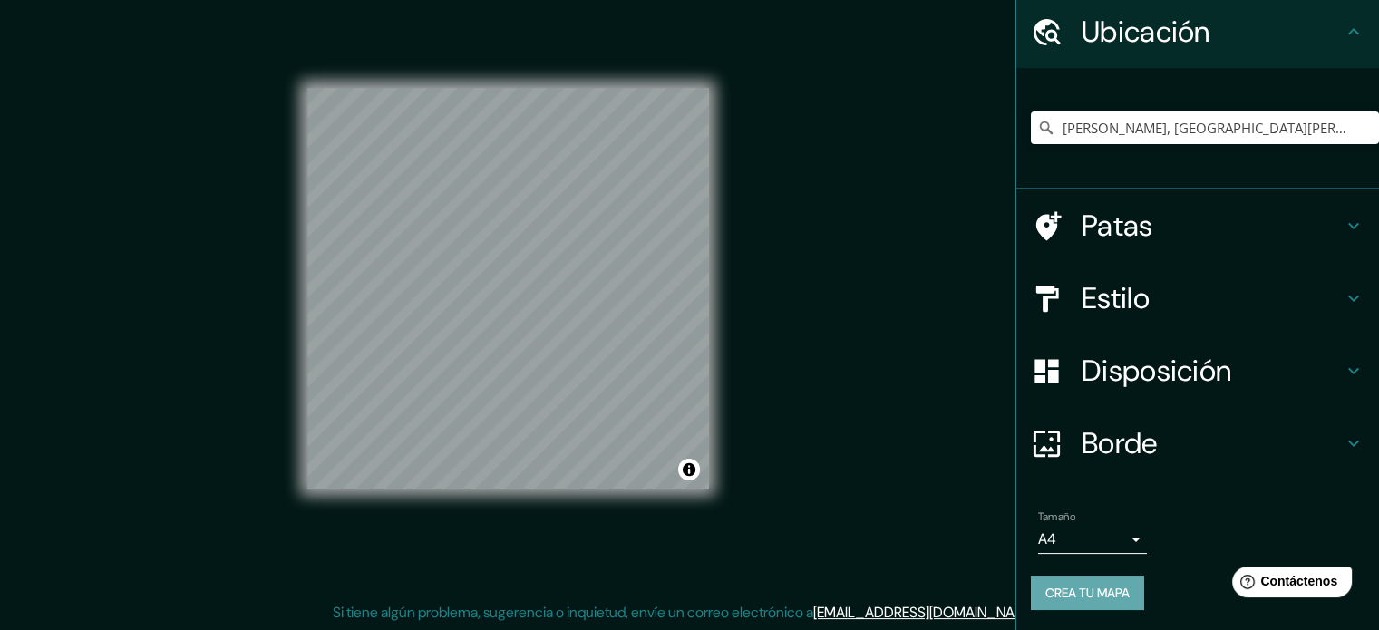
click at [1066, 592] on font "Crea tu mapa" at bounding box center [1088, 593] width 84 height 16
